Goal: Transaction & Acquisition: Purchase product/service

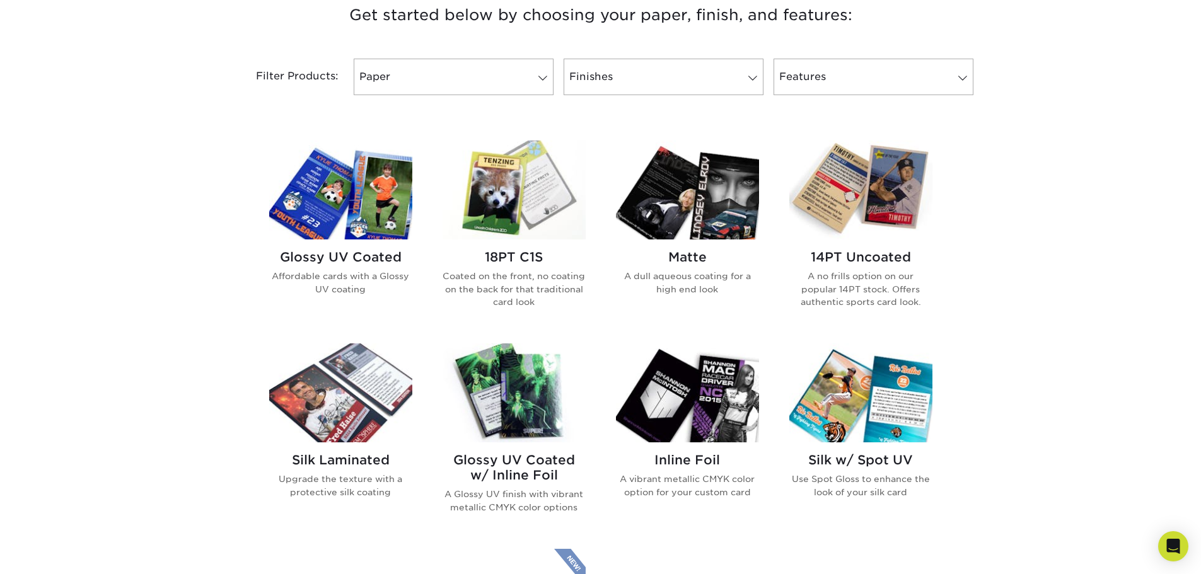
scroll to position [504, 0]
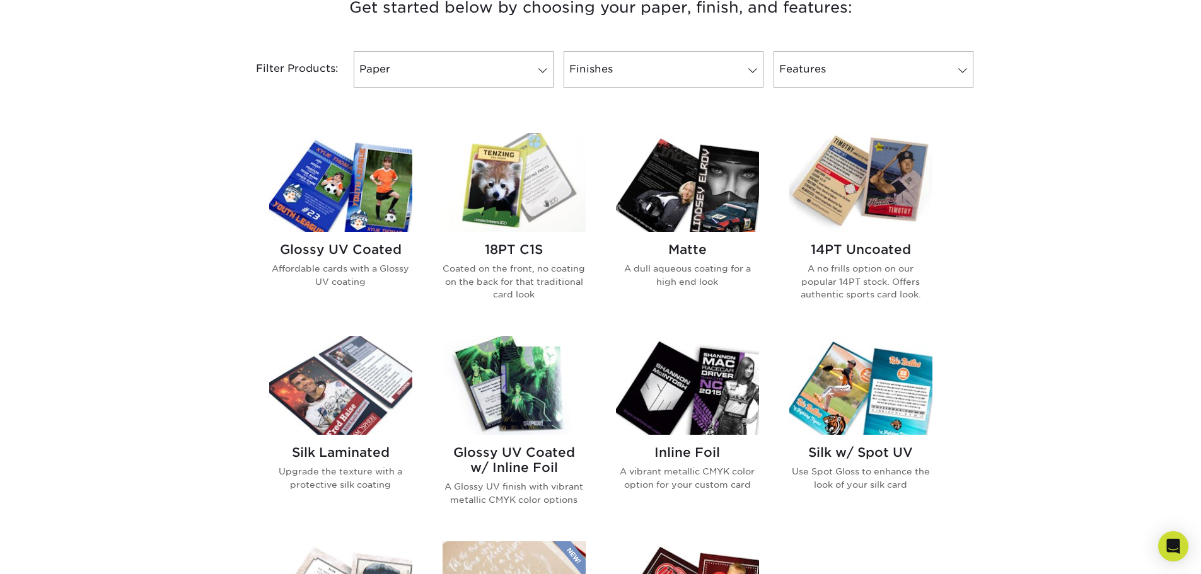
click at [871, 187] on img at bounding box center [860, 182] width 143 height 99
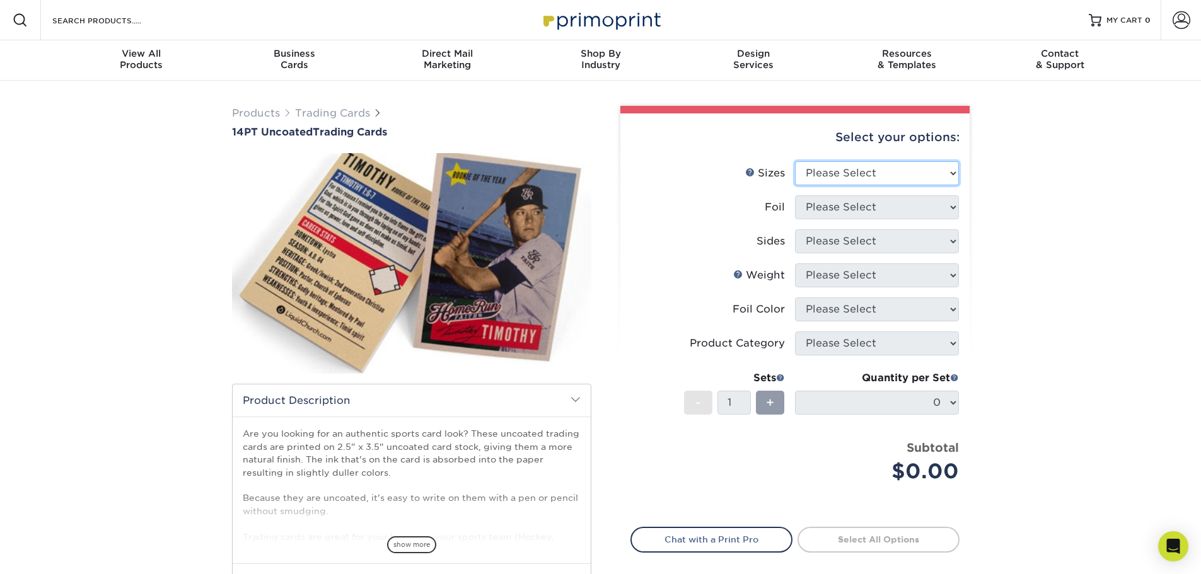
click at [838, 164] on select "Please Select 2.5" x 3.5"" at bounding box center [877, 173] width 164 height 24
select select "2.50x3.50"
click at [795, 161] on select "Please Select 2.5" x 3.5"" at bounding box center [877, 173] width 164 height 24
click at [848, 206] on select "Please Select Yes No" at bounding box center [877, 207] width 164 height 24
select select "1"
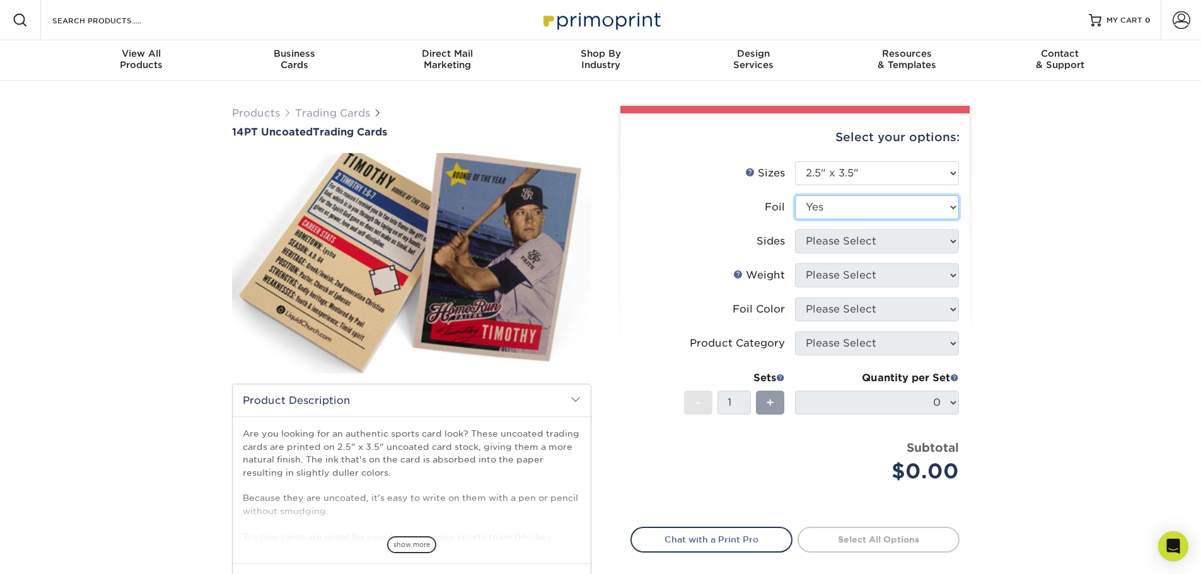
click at [795, 195] on select "Please Select Yes No" at bounding box center [877, 207] width 164 height 24
click at [833, 249] on select "Please Select Print Both Sides - Foil Both Sides Print Both Sides - Foil Front …" at bounding box center [877, 241] width 164 height 24
select select "a75ac2f1-9911-48d6-841d-245b5ac08f27"
click at [795, 229] on select "Please Select Print Both Sides - Foil Both Sides Print Both Sides - Foil Front …" at bounding box center [877, 241] width 164 height 24
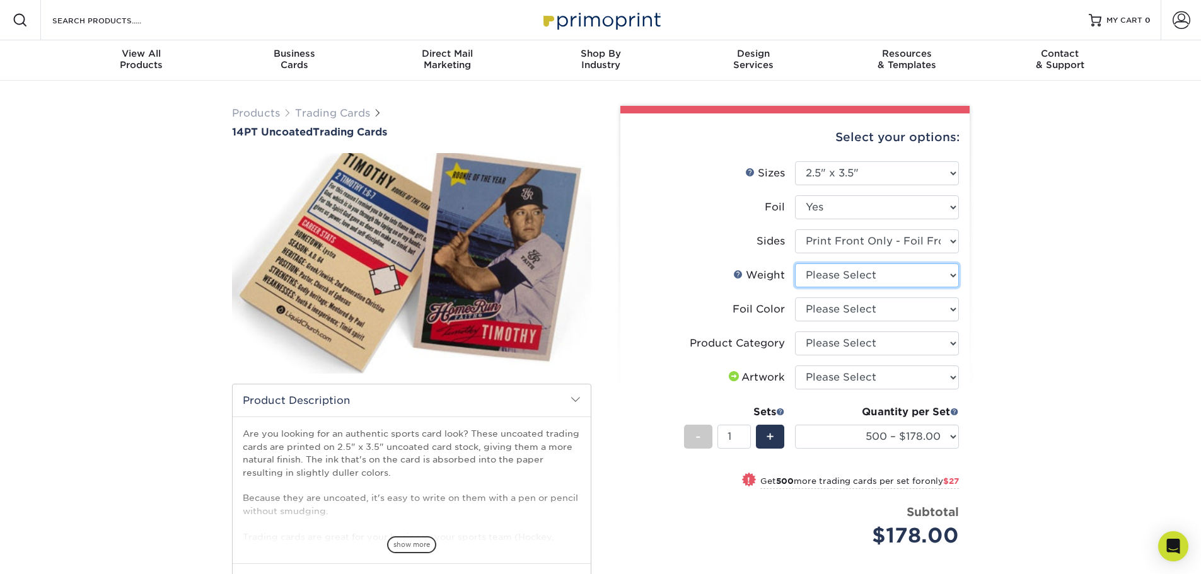
click at [850, 285] on select "Please Select 14PT Uncoated" at bounding box center [877, 276] width 164 height 24
select select "14PT Uncoated"
click at [795, 264] on select "Please Select 14PT Uncoated" at bounding box center [877, 276] width 164 height 24
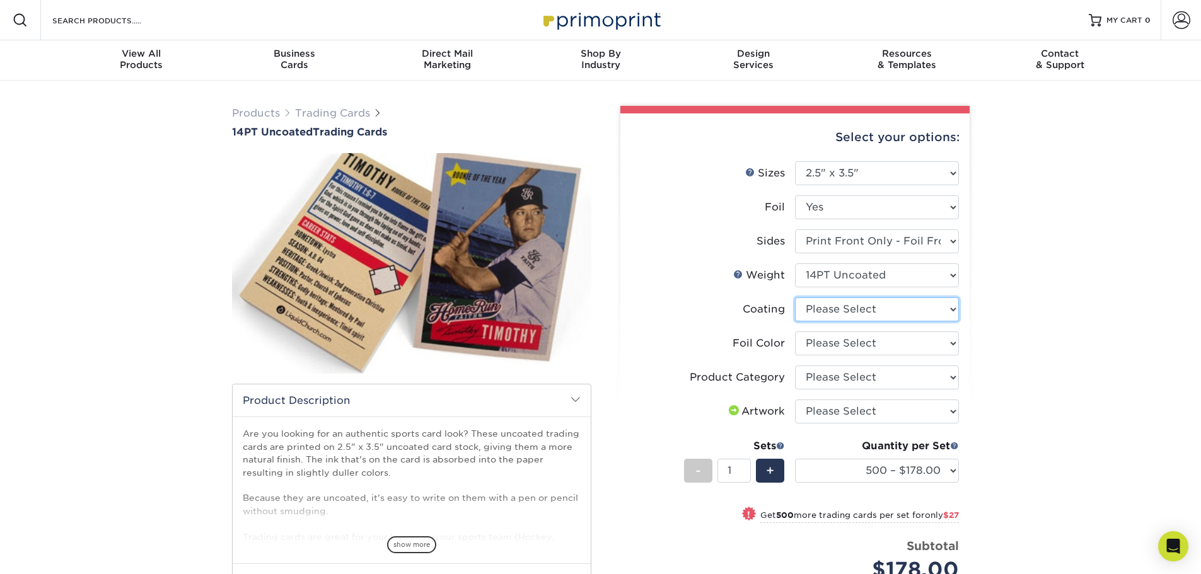
click at [855, 314] on select at bounding box center [877, 310] width 164 height 24
select select "3e7618de-abca-4bda-9f97-8b9129e913d8"
click at [795, 298] on select at bounding box center [877, 310] width 164 height 24
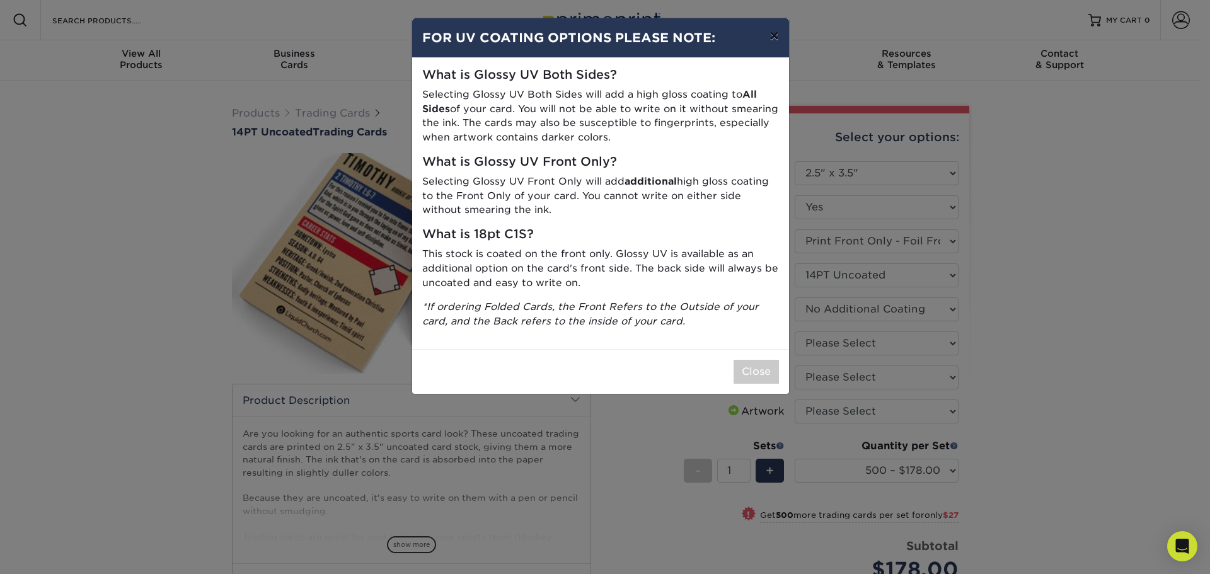
click at [773, 37] on button "×" at bounding box center [774, 35] width 29 height 35
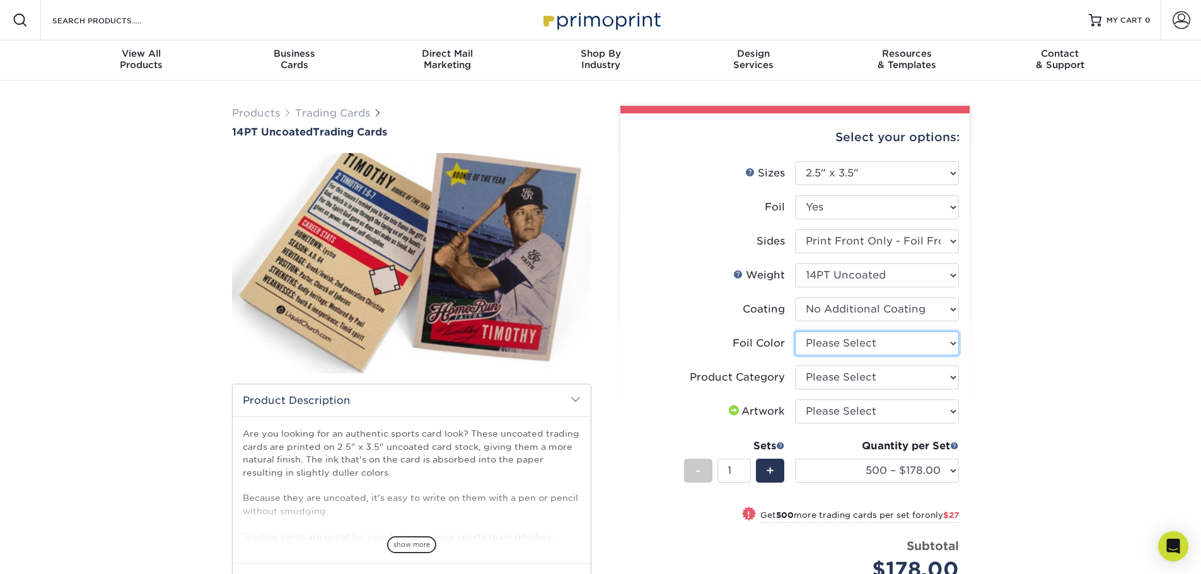
click at [898, 340] on select "Please Select Silver Foil Rose Gold Foil Red Foil Gold Foil Copper Foil Black F…" at bounding box center [877, 344] width 164 height 24
select select "e482a702-b595-48f4-8488-80b31f3aa6bc"
click at [795, 332] on select "Please Select Silver Foil Rose Gold Foil Red Foil Gold Foil Copper Foil Black F…" at bounding box center [877, 344] width 164 height 24
click at [847, 370] on select "Please Select Trading Cards" at bounding box center [877, 378] width 164 height 24
select select "c2f9bce9-36c2-409d-b101-c29d9d031e18"
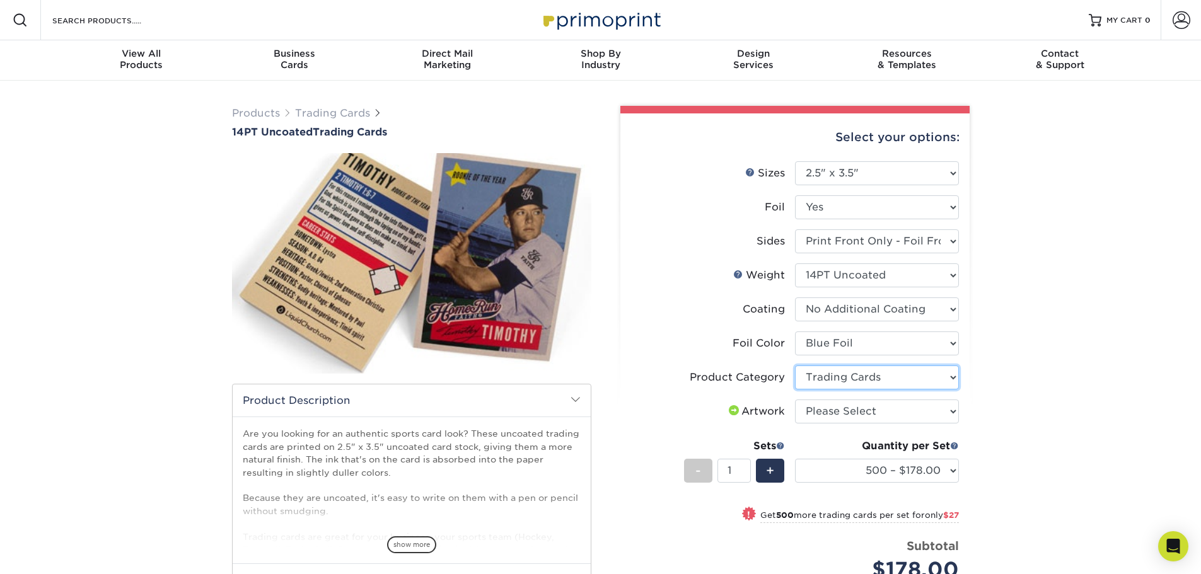
click at [795, 366] on select "Please Select Trading Cards" at bounding box center [877, 378] width 164 height 24
click at [845, 410] on select "Please Select I will upload files I need a design - $100" at bounding box center [877, 412] width 164 height 24
select select "upload"
click at [795, 400] on select "Please Select I will upload files I need a design - $100" at bounding box center [877, 412] width 164 height 24
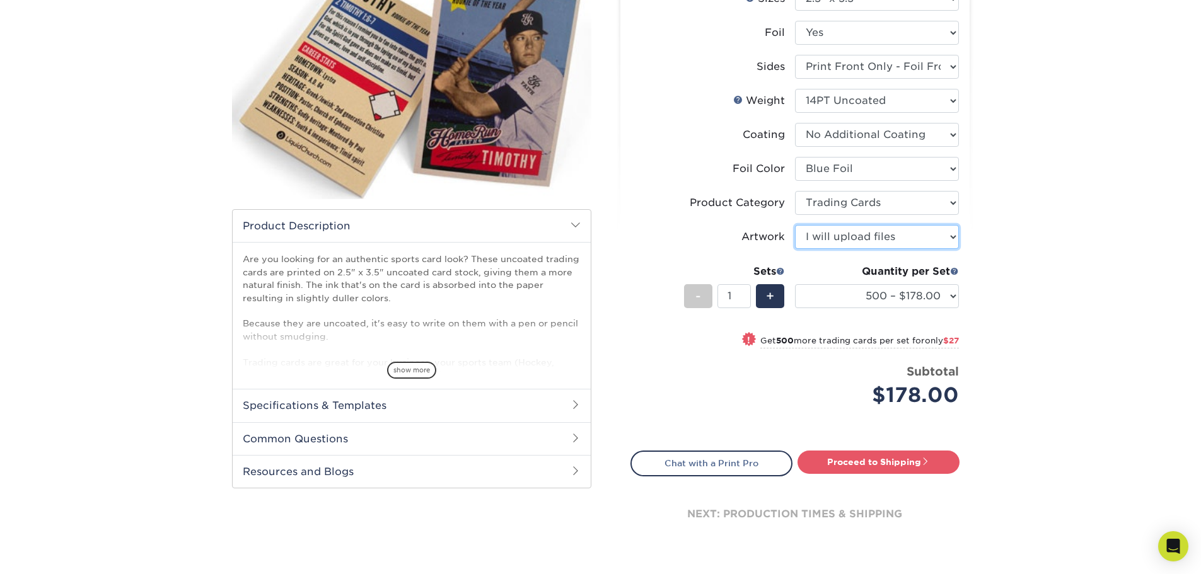
scroll to position [189, 0]
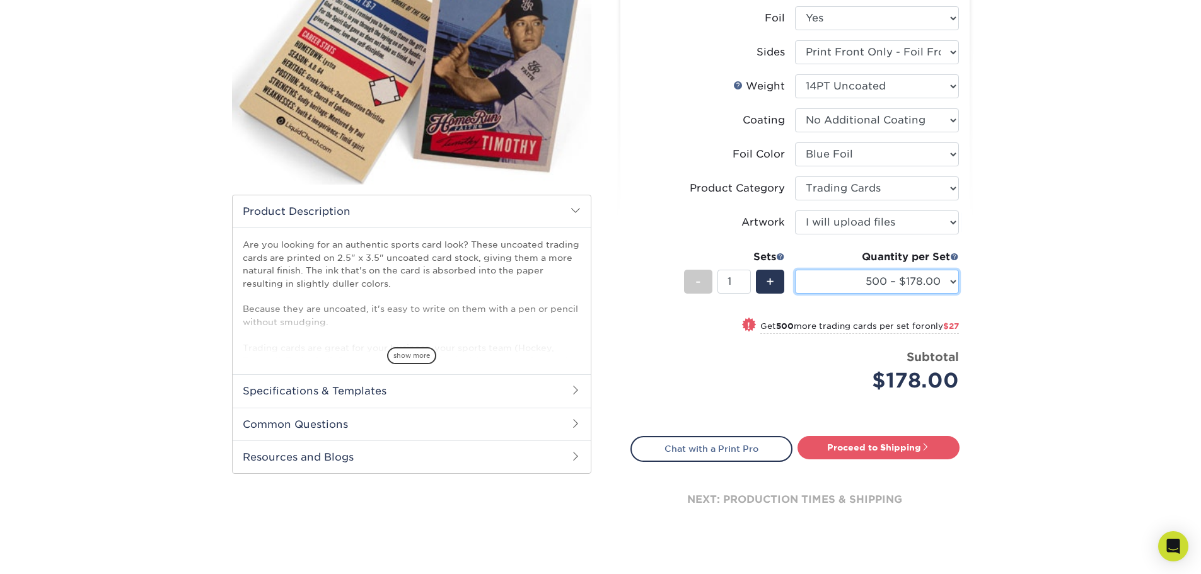
click at [920, 285] on select "500 – $178.00 1000 – $205.00 2500 – $478.00 5000 – $908.00" at bounding box center [877, 282] width 164 height 24
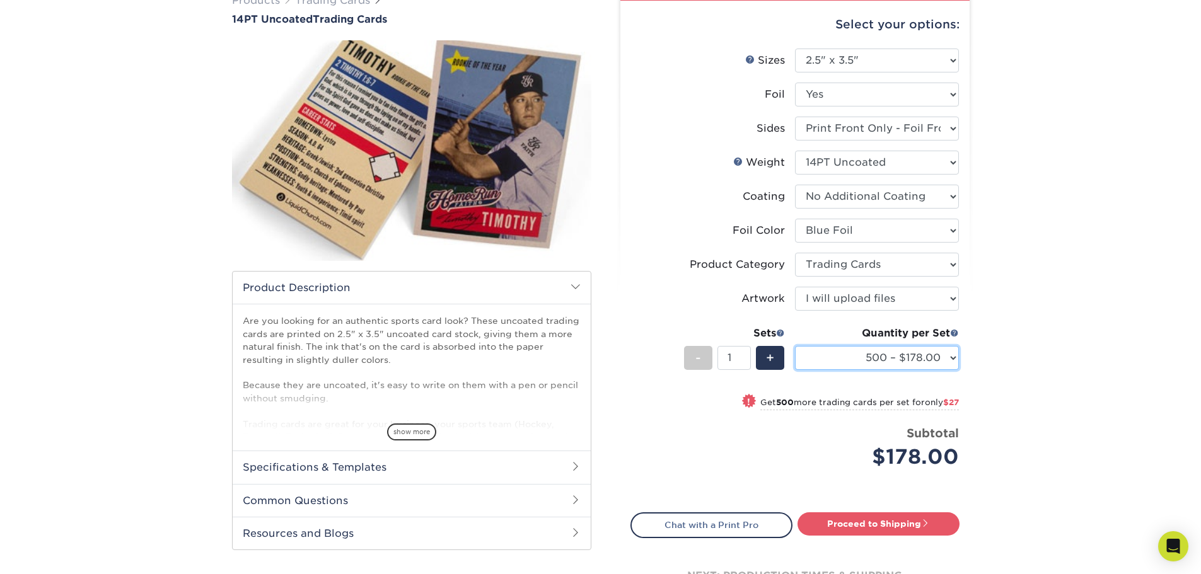
scroll to position [0, 0]
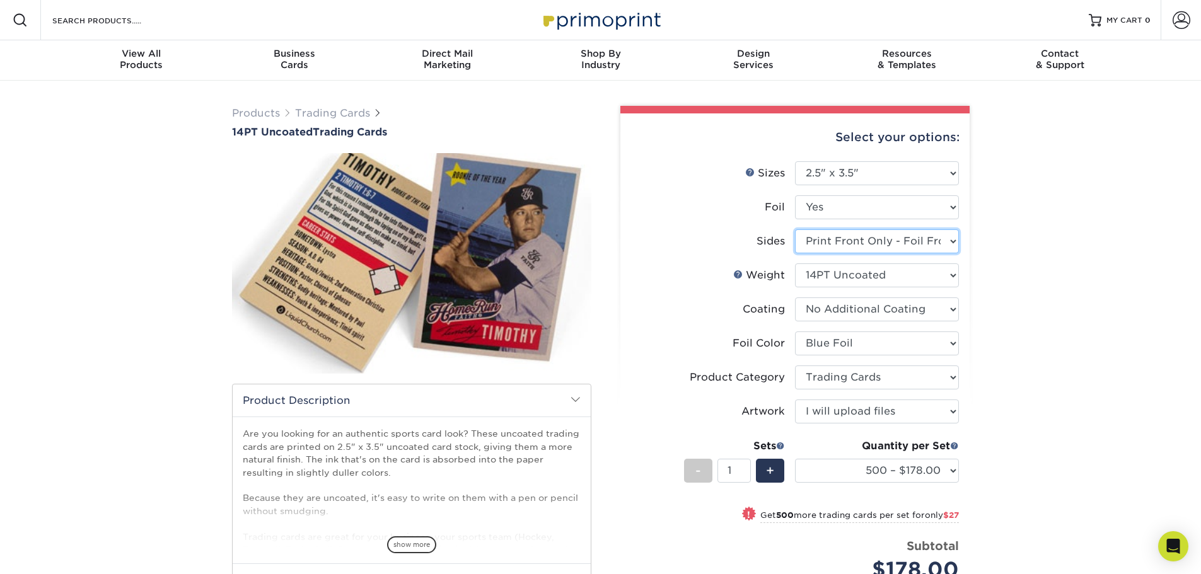
click at [931, 243] on select "Please Select Print Both Sides - Foil Both Sides Print Both Sides - Foil Front …" at bounding box center [877, 241] width 164 height 24
select select "-1"
click at [795, 229] on select "Please Select Print Both Sides - Foil Both Sides Print Both Sides - Foil Front …" at bounding box center [877, 241] width 164 height 24
select select "-1"
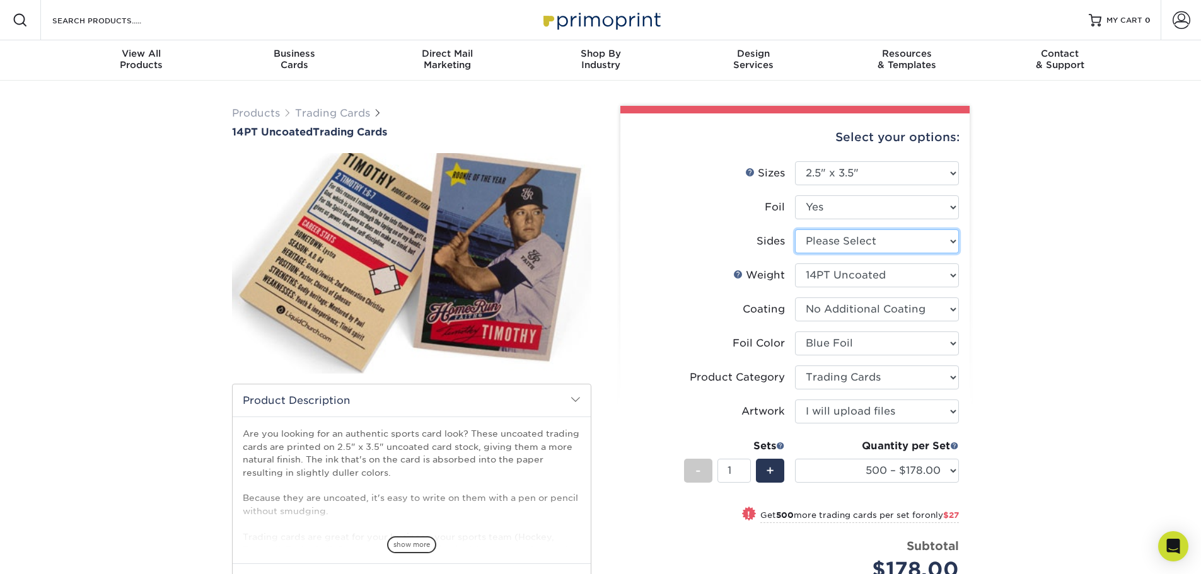
select select
select select "-1"
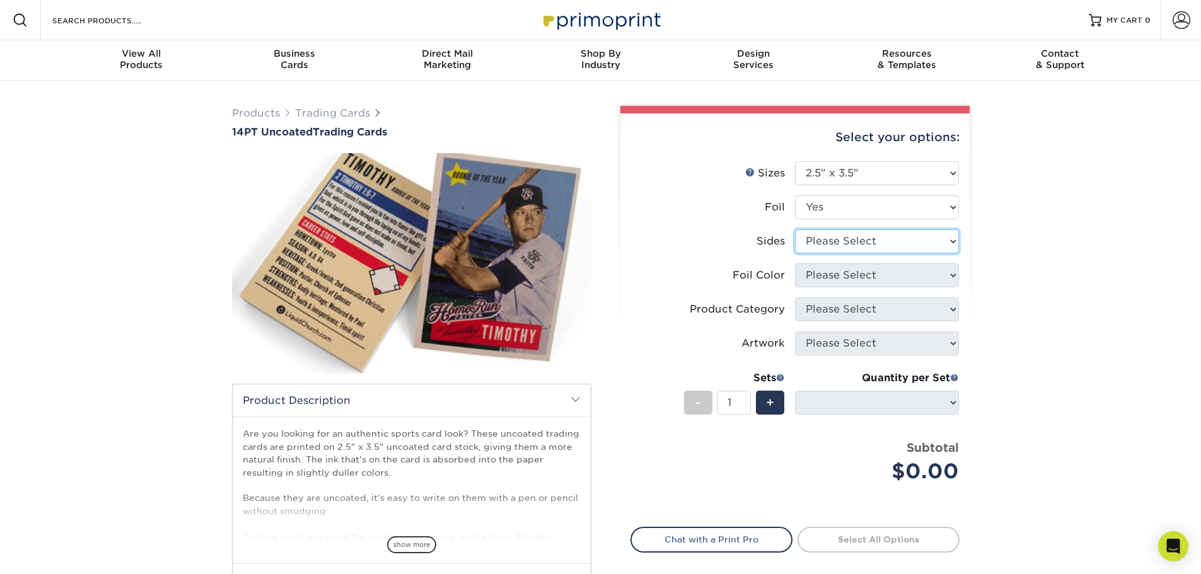
click at [914, 241] on select "Please Select Print Both Sides - Foil Both Sides Print Both Sides - Foil Front …" at bounding box center [877, 241] width 164 height 24
select select "a75ac2f1-9911-48d6-841d-245b5ac08f27"
click at [795, 229] on select "Please Select Print Both Sides - Foil Both Sides Print Both Sides - Foil Front …" at bounding box center [877, 241] width 164 height 24
select select "-1"
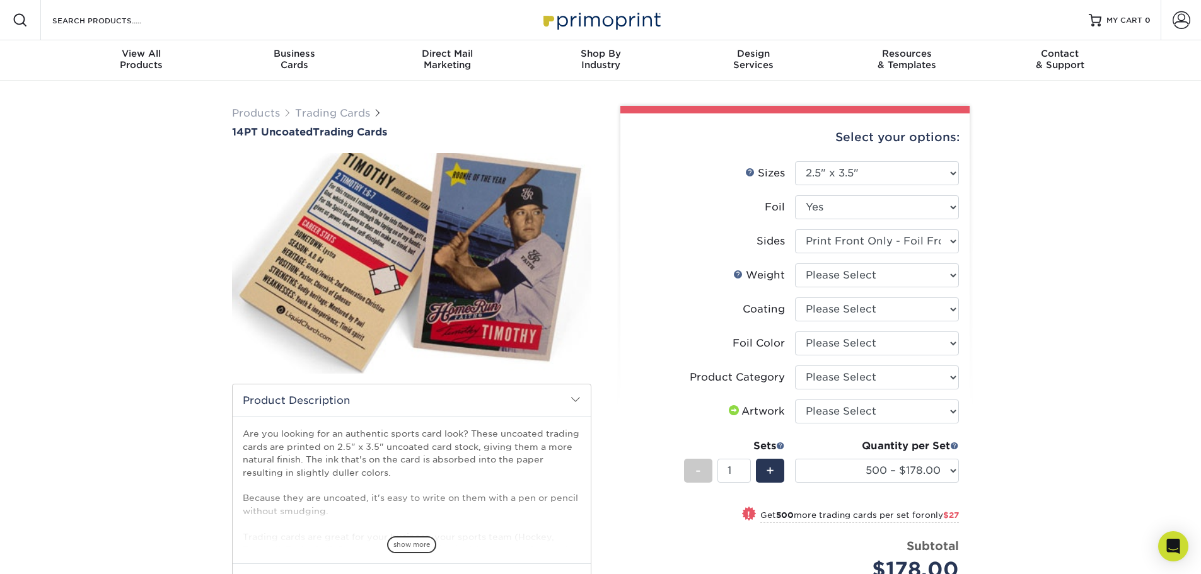
click at [883, 484] on div "Quantity per Set 500 – $178.00 1000 – $205.00 2500 – $478.00 5000 – $908.00 (Pr…" at bounding box center [877, 468] width 164 height 59
click at [883, 478] on select "500 – $178.00 1000 – $205.00 2500 – $478.00 5000 – $908.00" at bounding box center [877, 471] width 164 height 24
